Goal: Navigation & Orientation: Find specific page/section

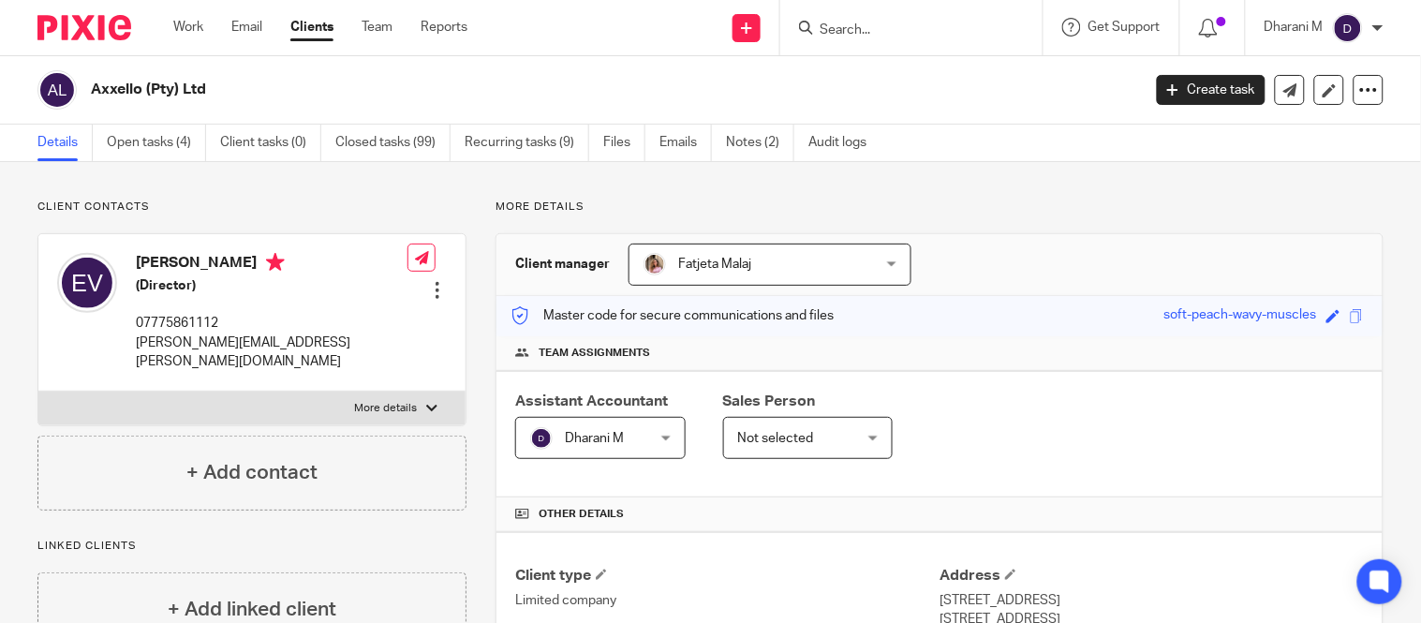
click at [908, 29] on input "Search" at bounding box center [901, 30] width 169 height 17
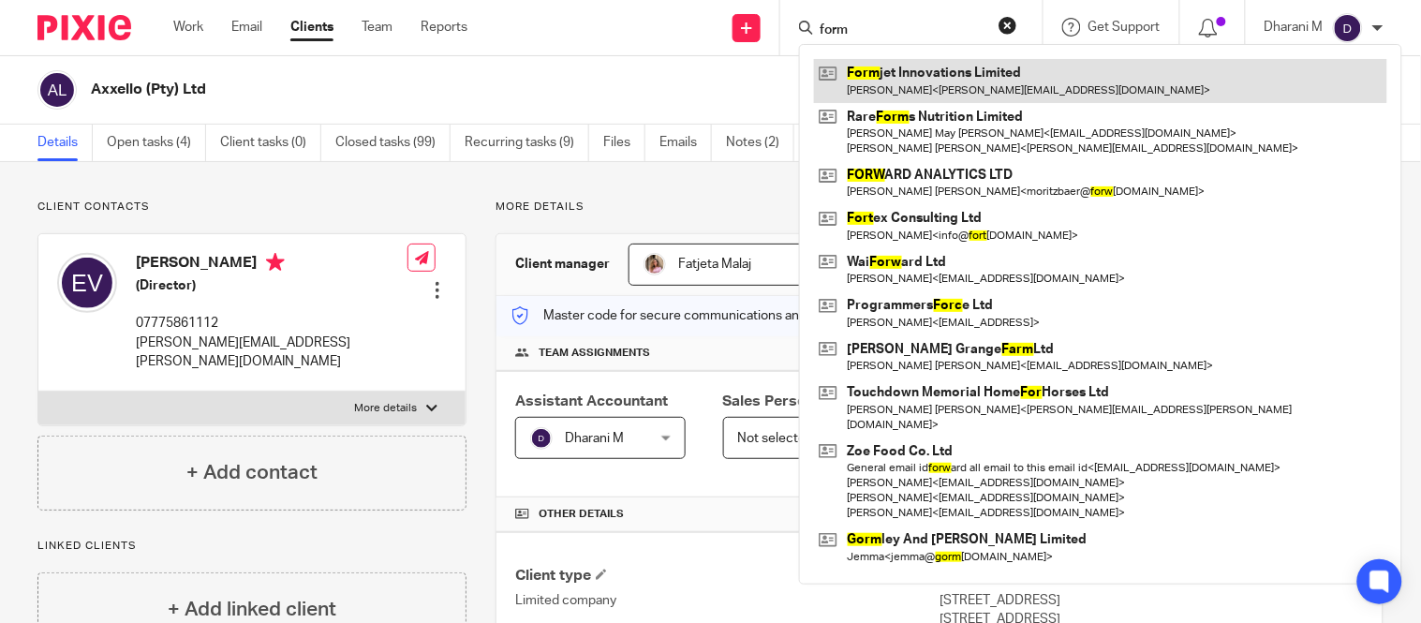
type input "form"
click at [949, 81] on link at bounding box center [1100, 80] width 573 height 43
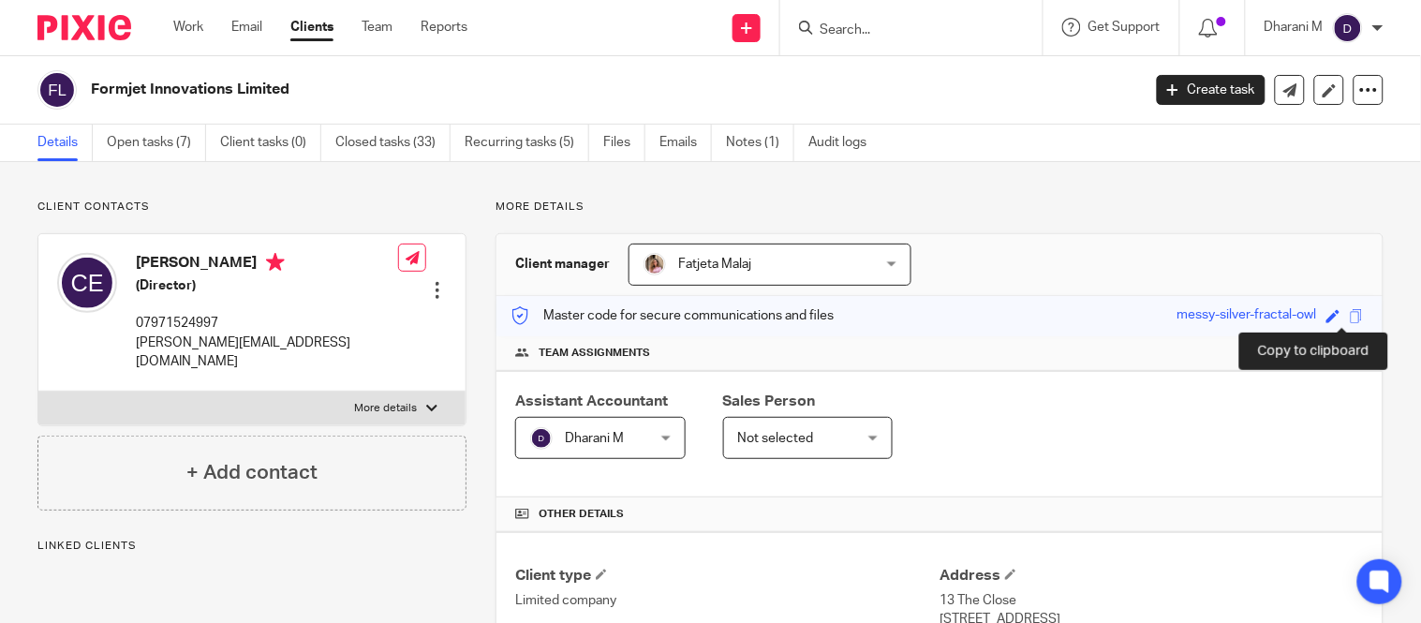
click at [1349, 316] on span at bounding box center [1356, 316] width 14 height 14
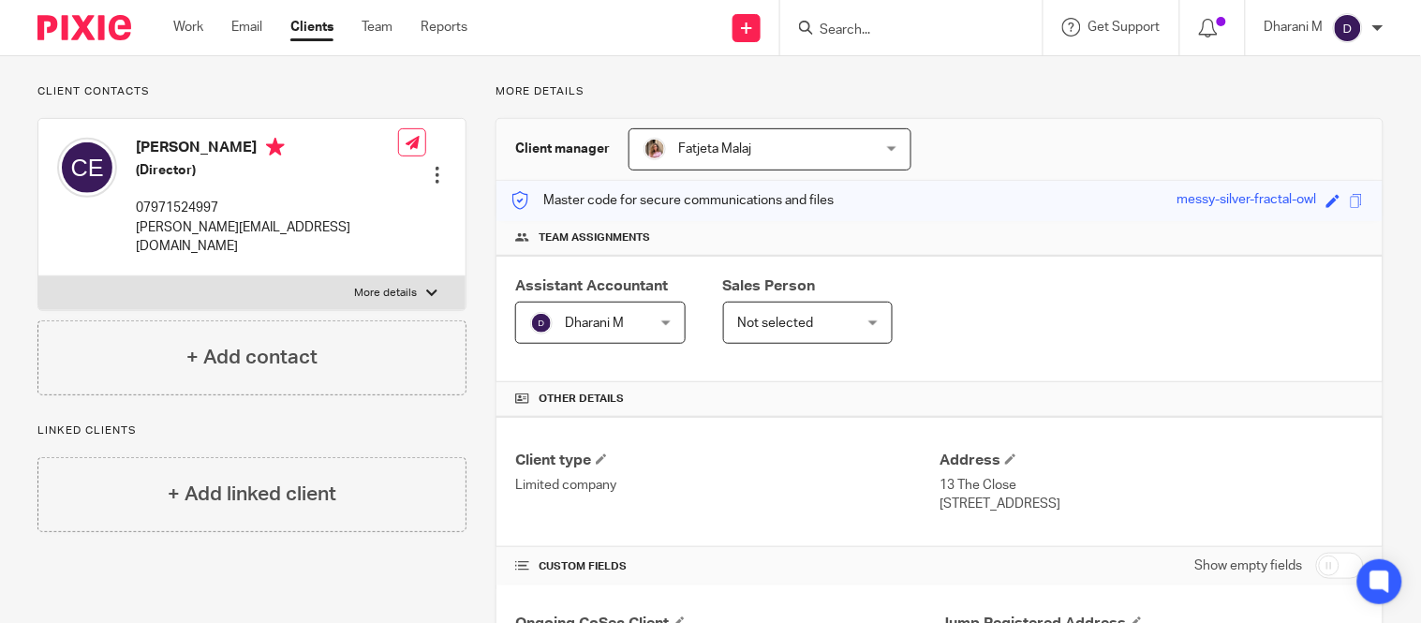
scroll to position [95, 0]
